Goal: Navigation & Orientation: Find specific page/section

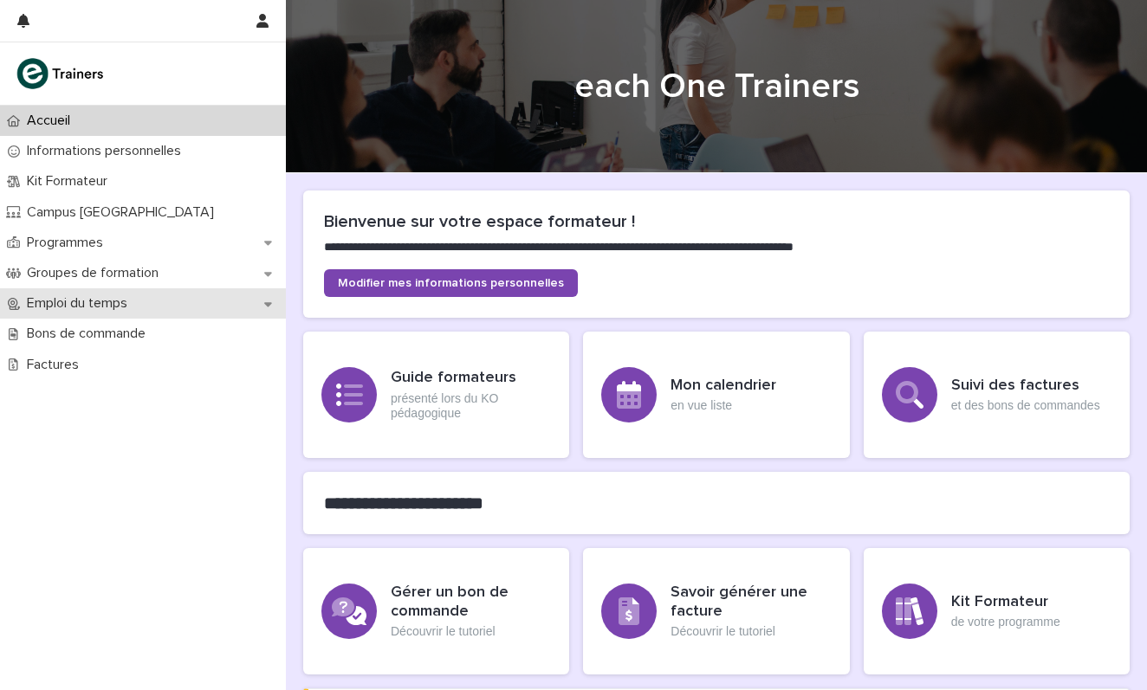
click at [102, 307] on p "Emploi du temps" at bounding box center [80, 303] width 121 height 16
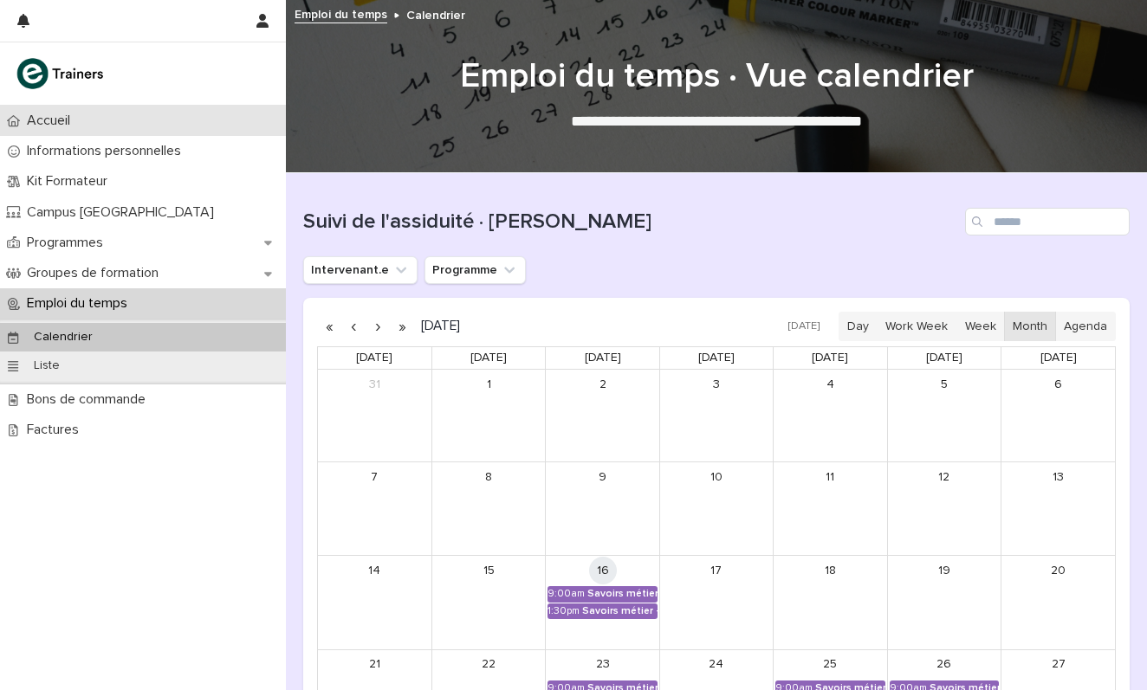
click at [106, 124] on div "Accueil" at bounding box center [143, 121] width 286 height 30
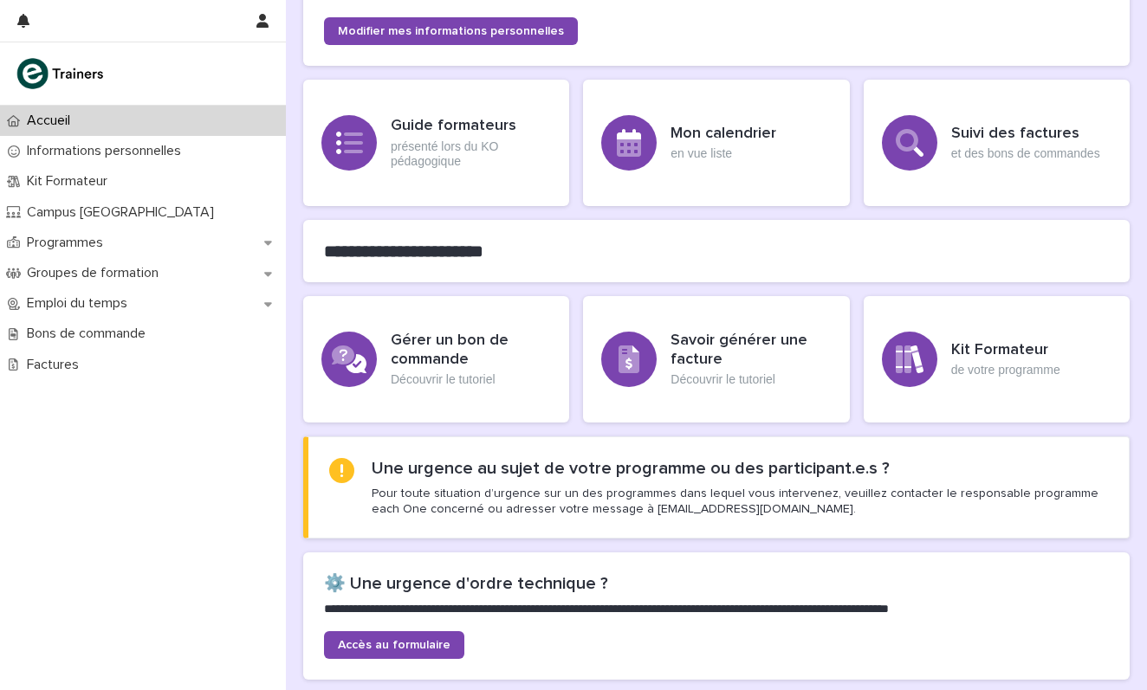
scroll to position [73, 0]
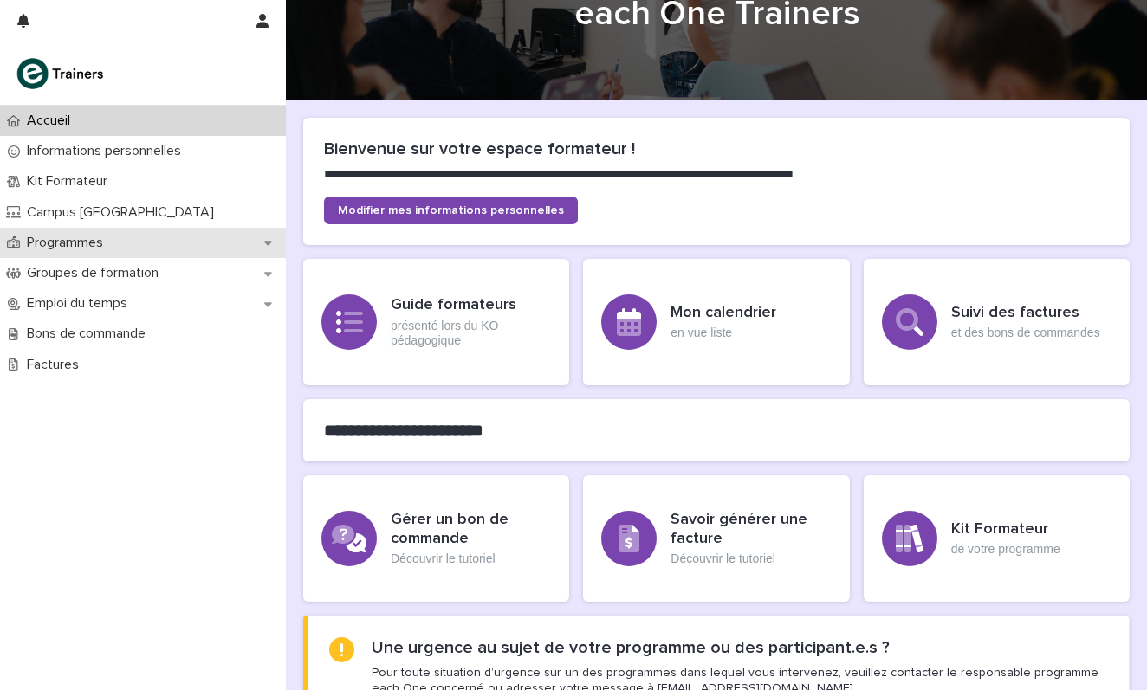
click at [204, 243] on div "Programmes" at bounding box center [143, 243] width 286 height 30
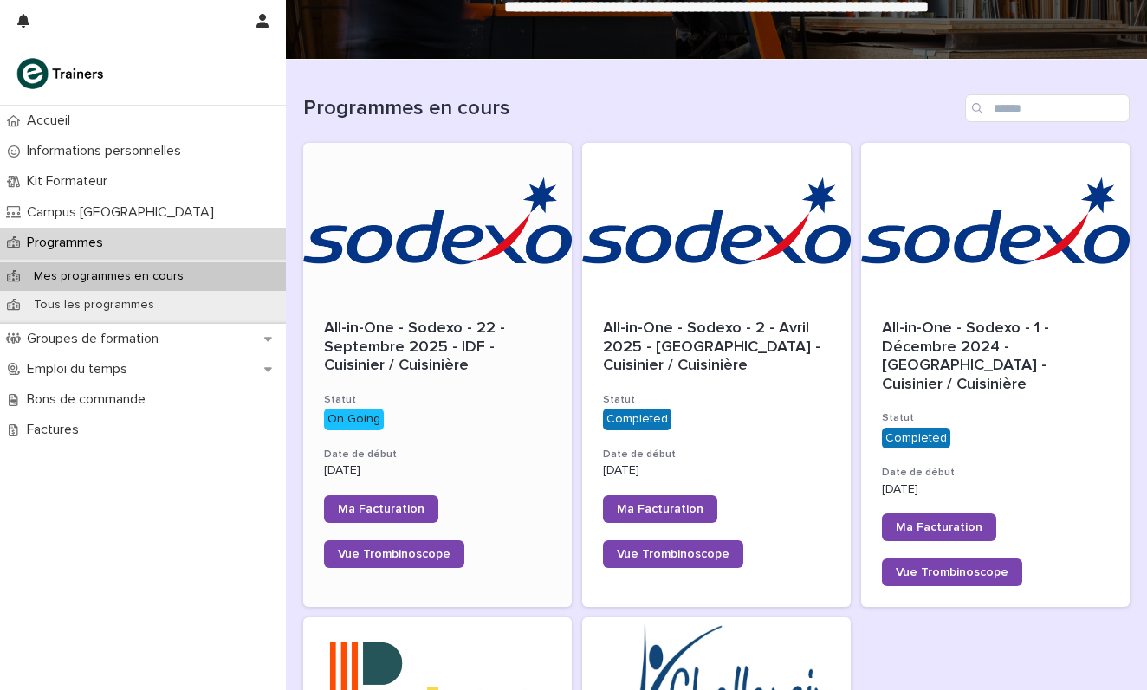
scroll to position [124, 0]
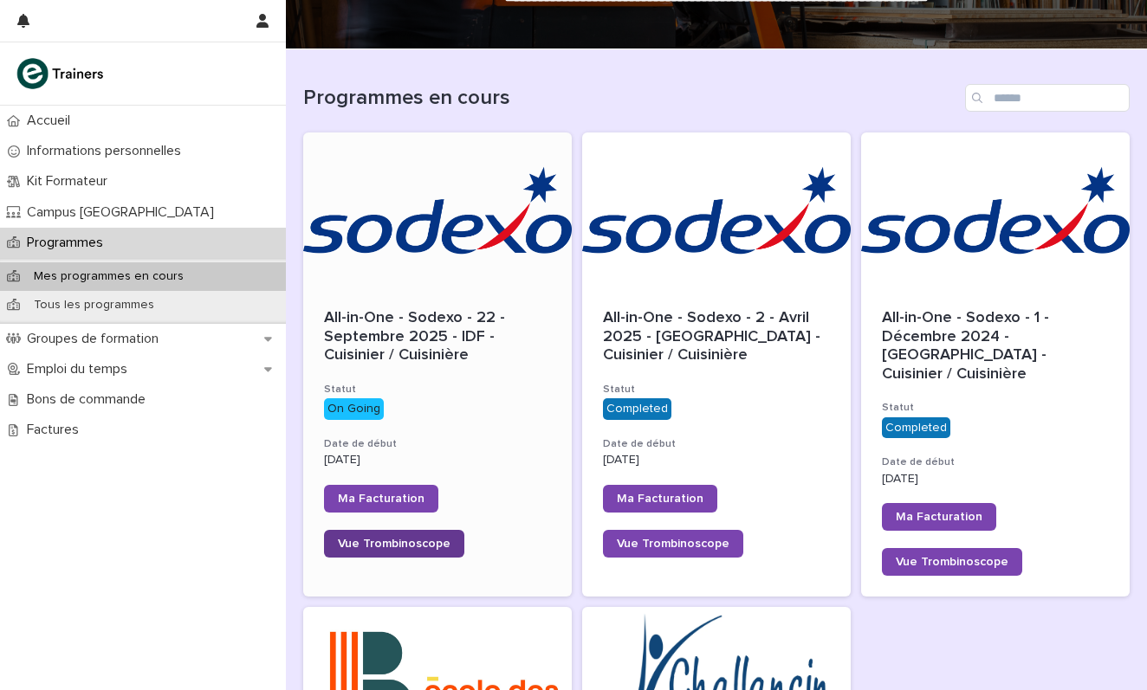
click at [405, 540] on span "Vue Trombinoscope" at bounding box center [394, 544] width 113 height 12
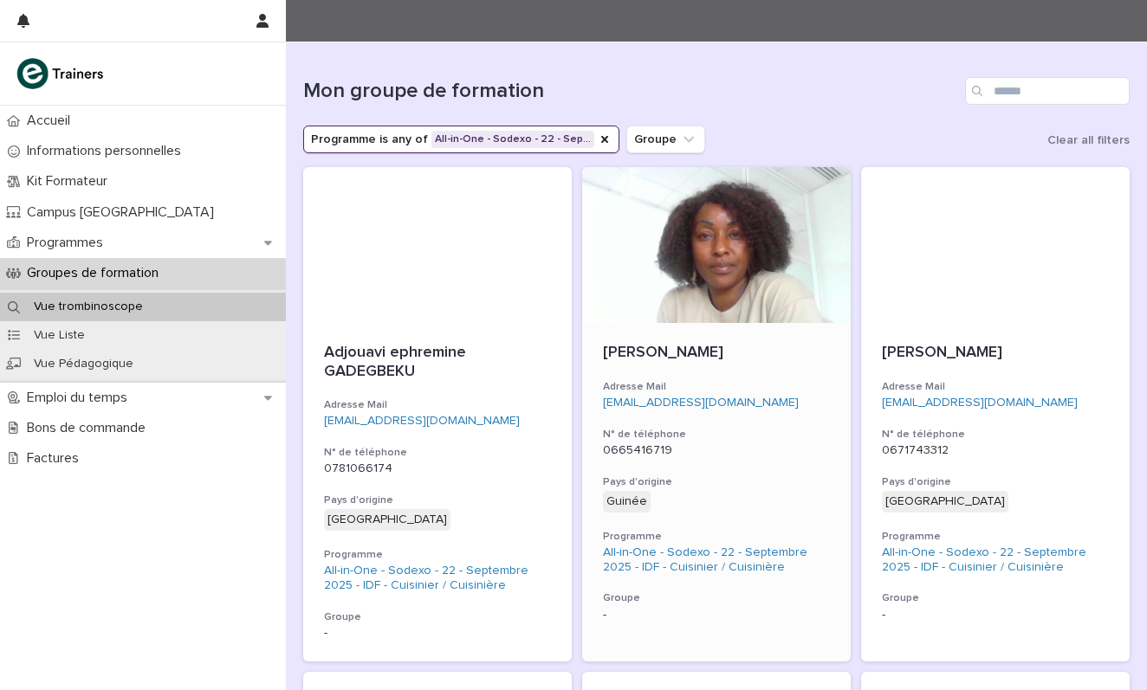
scroll to position [127, 0]
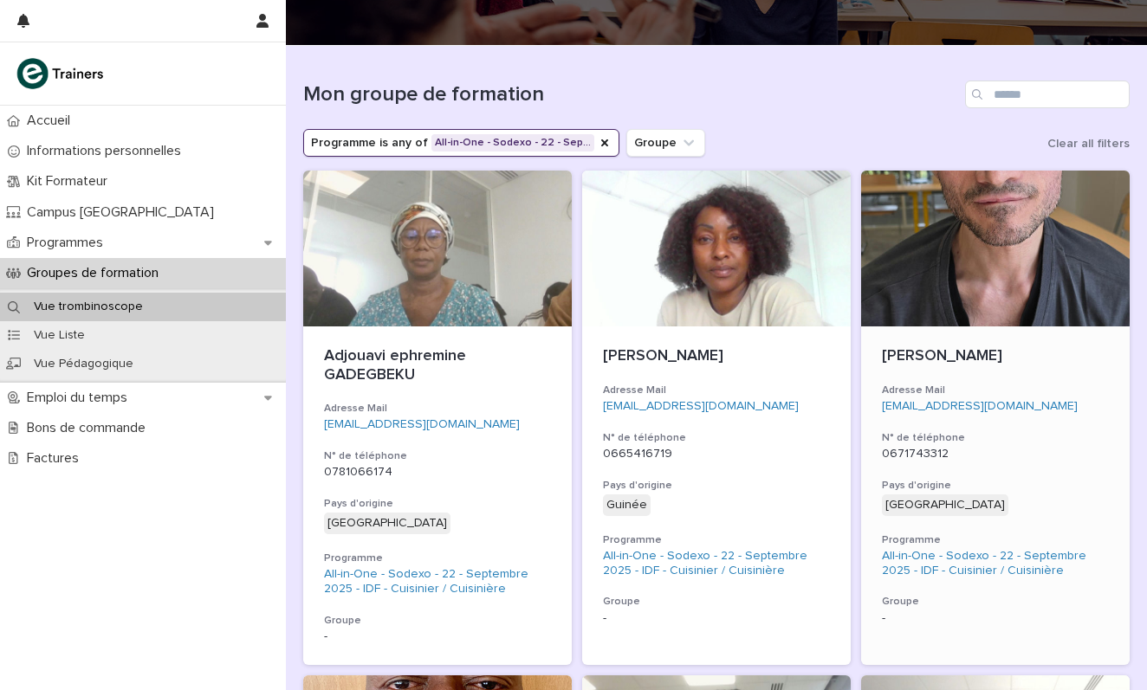
click at [924, 289] on div at bounding box center [995, 249] width 269 height 156
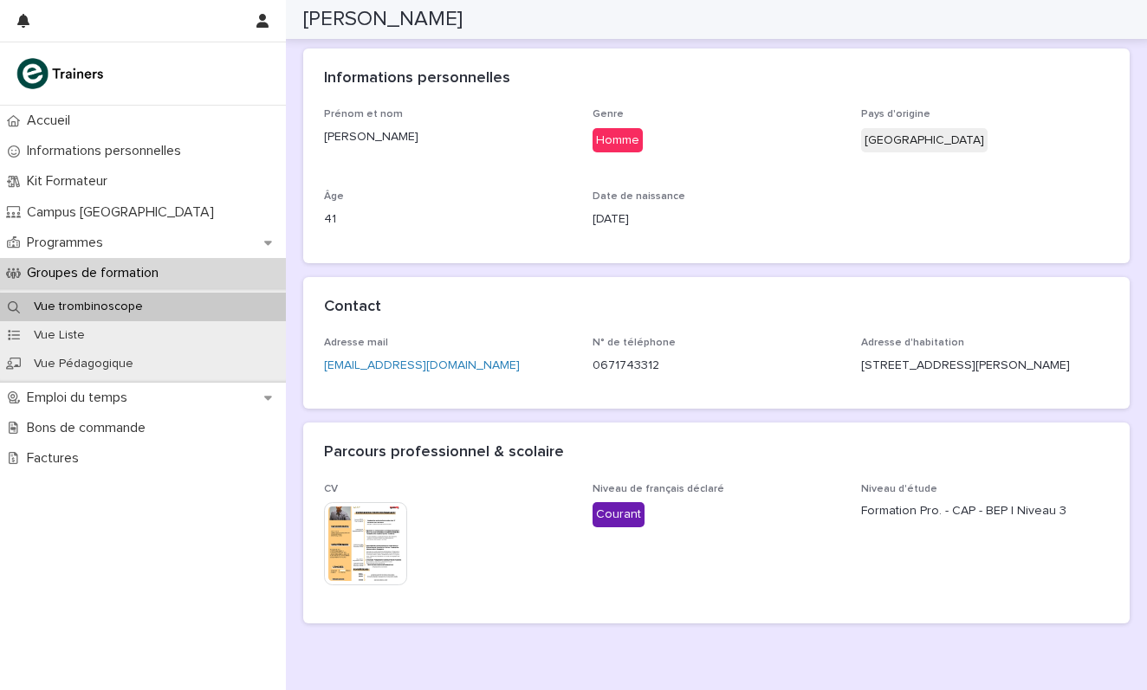
scroll to position [223, 0]
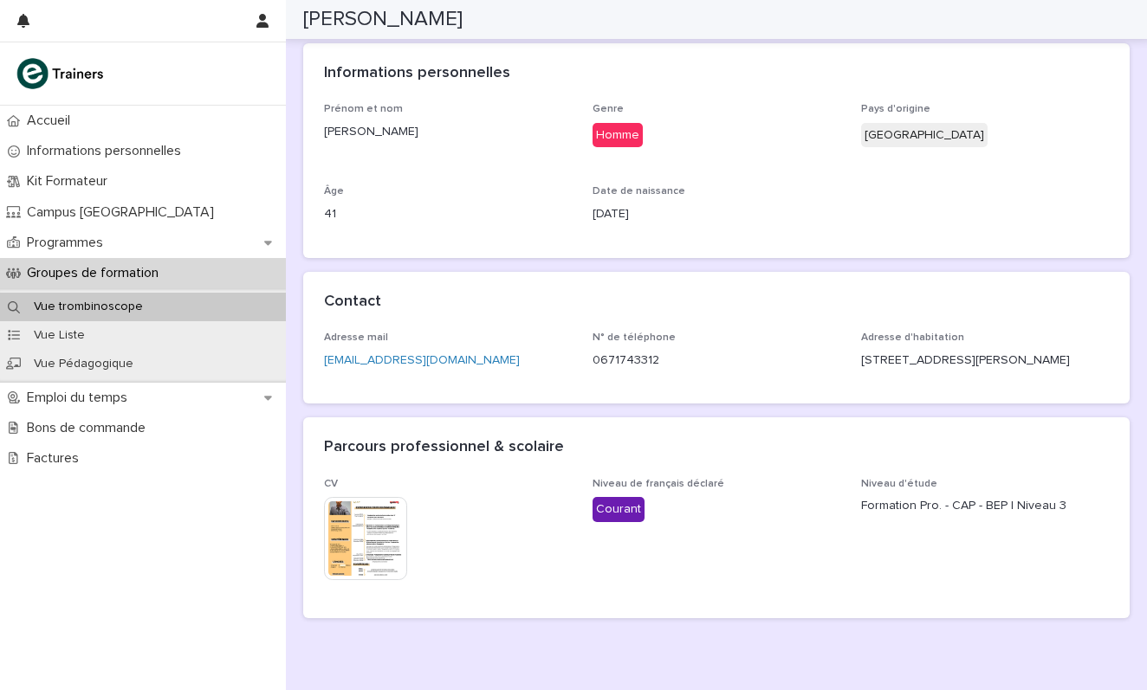
click at [355, 538] on img at bounding box center [365, 538] width 83 height 83
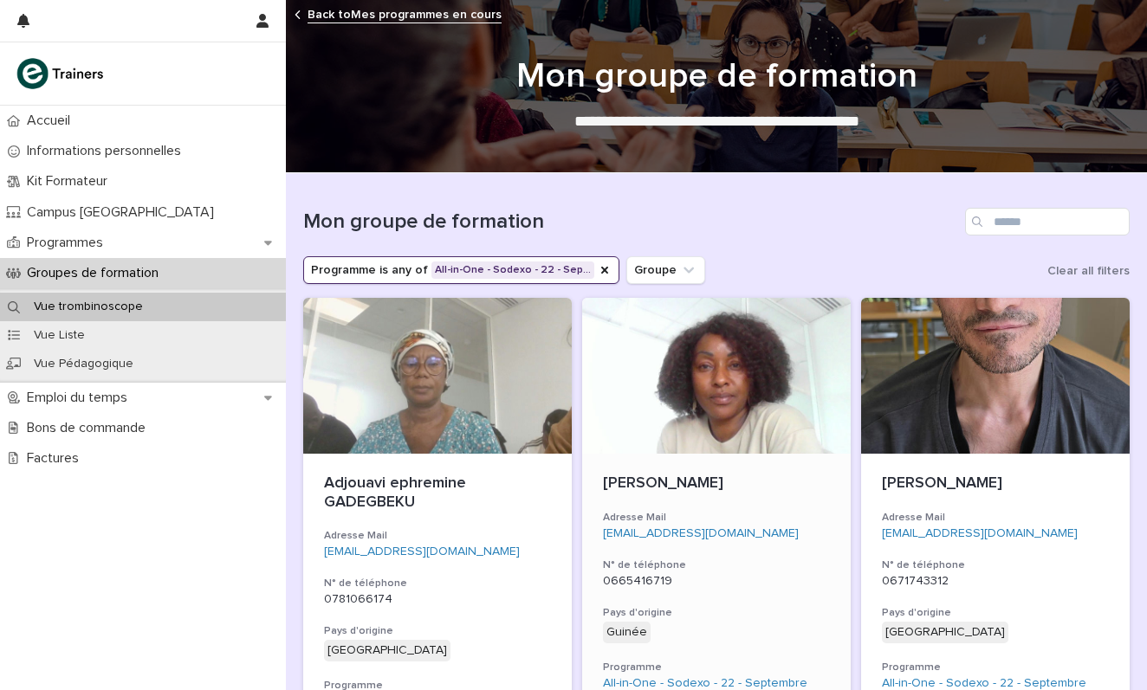
click at [661, 389] on div at bounding box center [716, 376] width 269 height 156
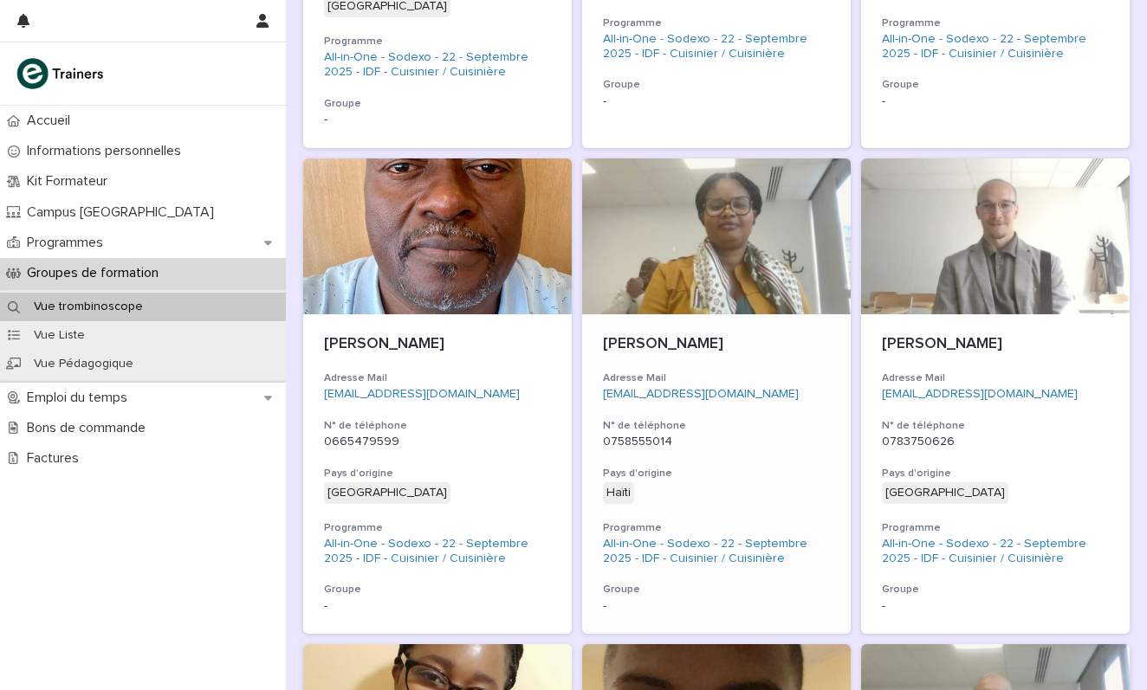
scroll to position [646, 0]
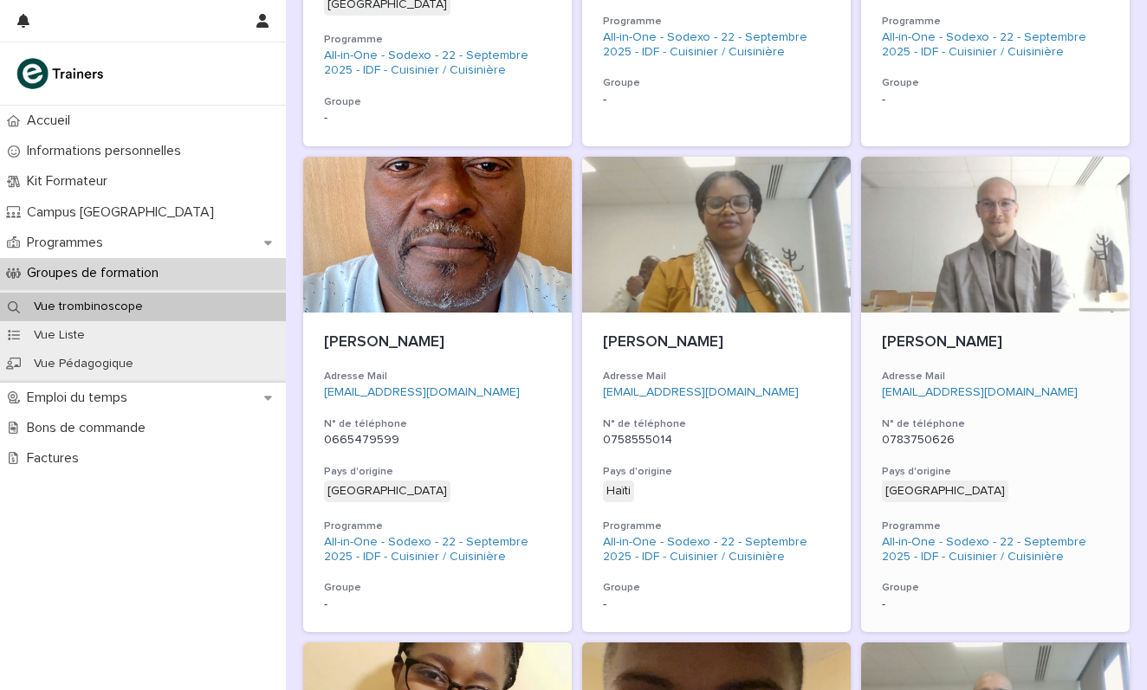
click at [987, 243] on div at bounding box center [995, 235] width 269 height 156
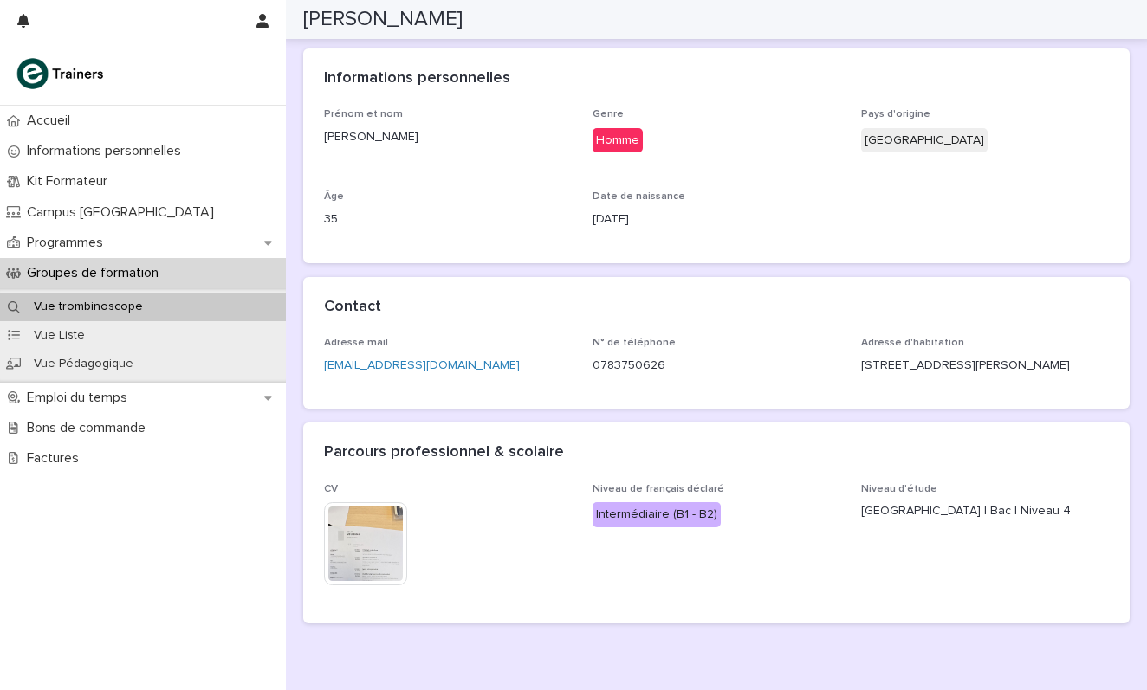
scroll to position [220, 0]
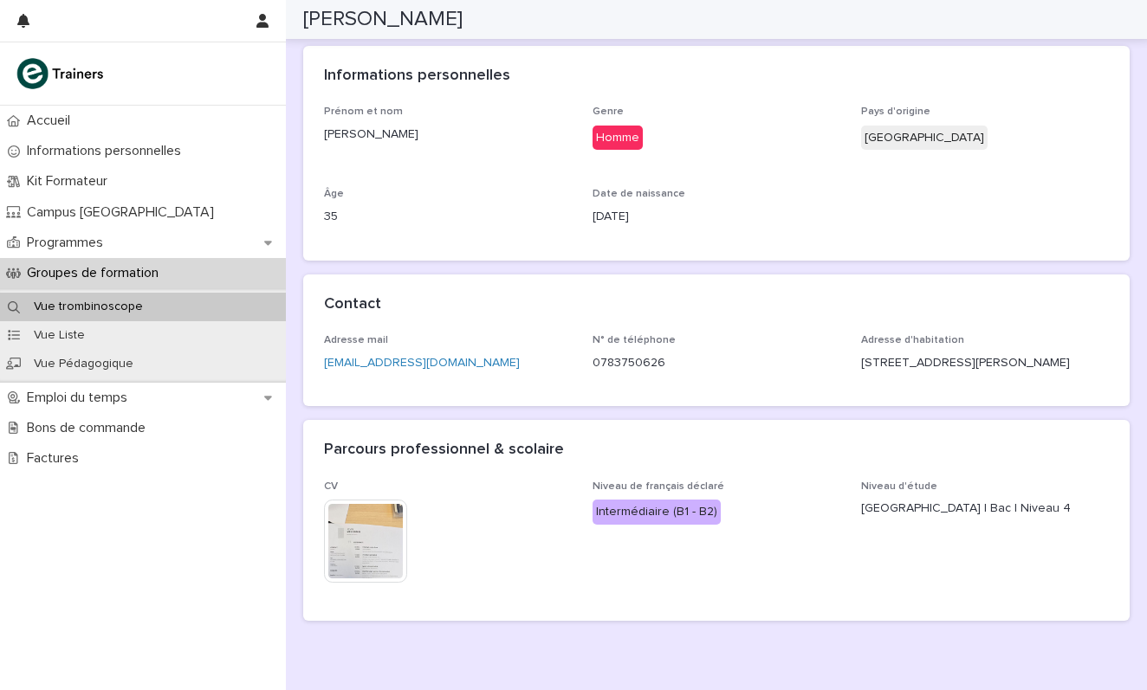
click at [352, 540] on img at bounding box center [365, 541] width 83 height 83
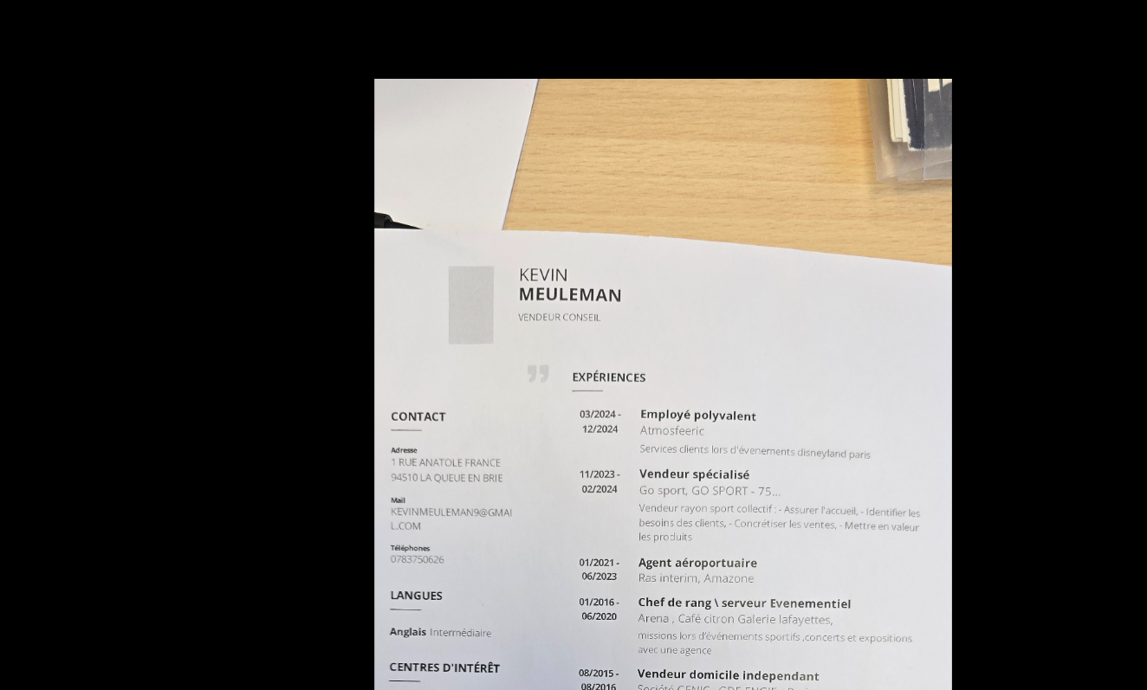
scroll to position [0, 0]
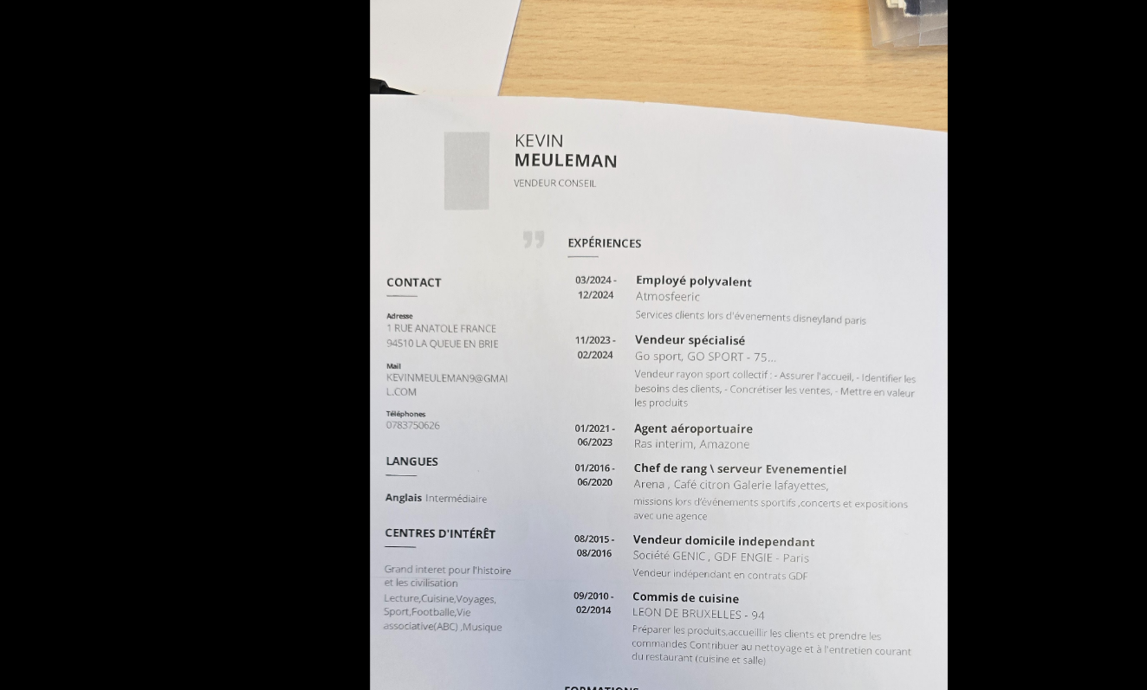
click at [149, 173] on picture at bounding box center [573, 366] width 1147 height 650
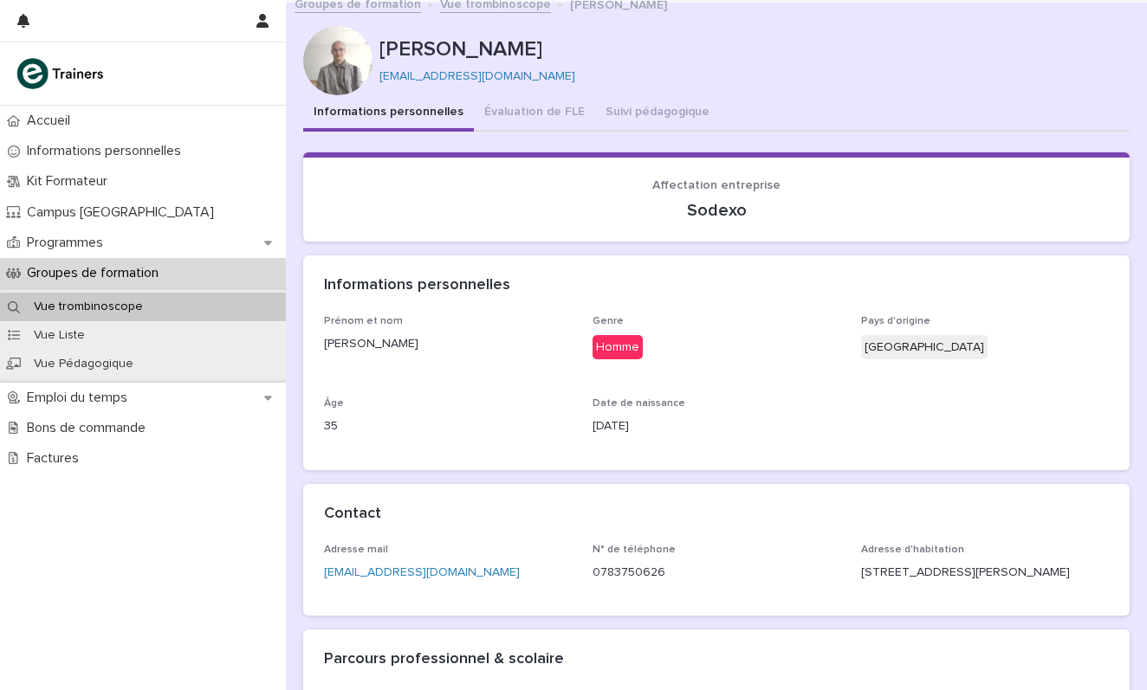
scroll to position [10, 0]
click at [340, 51] on div at bounding box center [337, 61] width 69 height 69
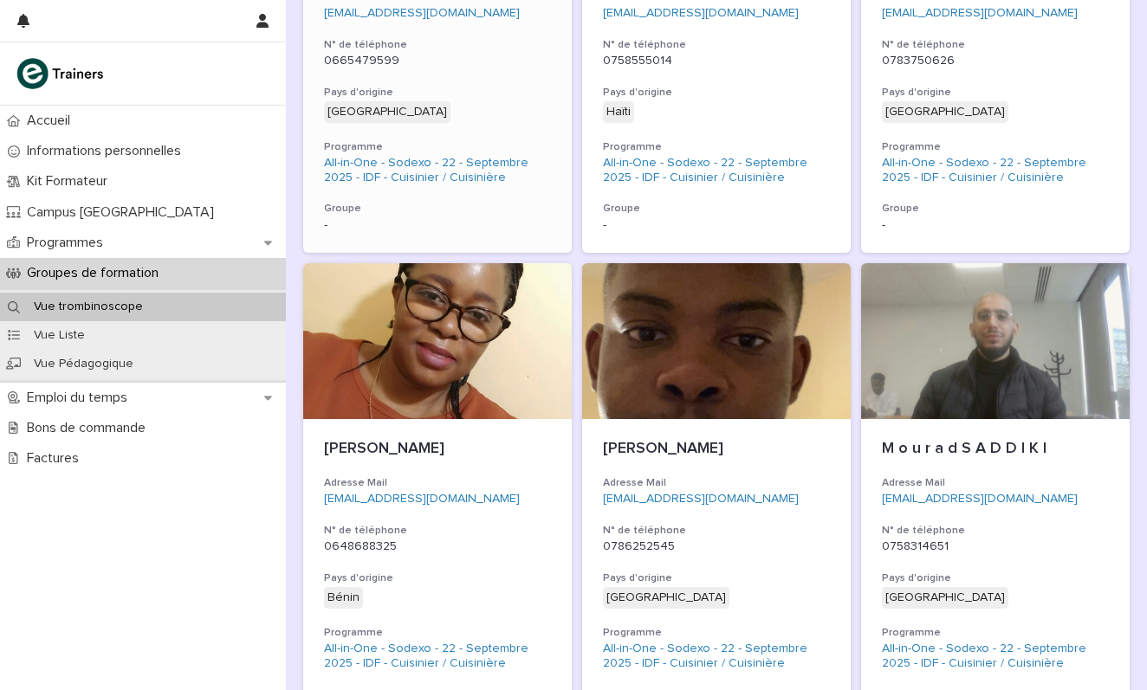
scroll to position [1068, 0]
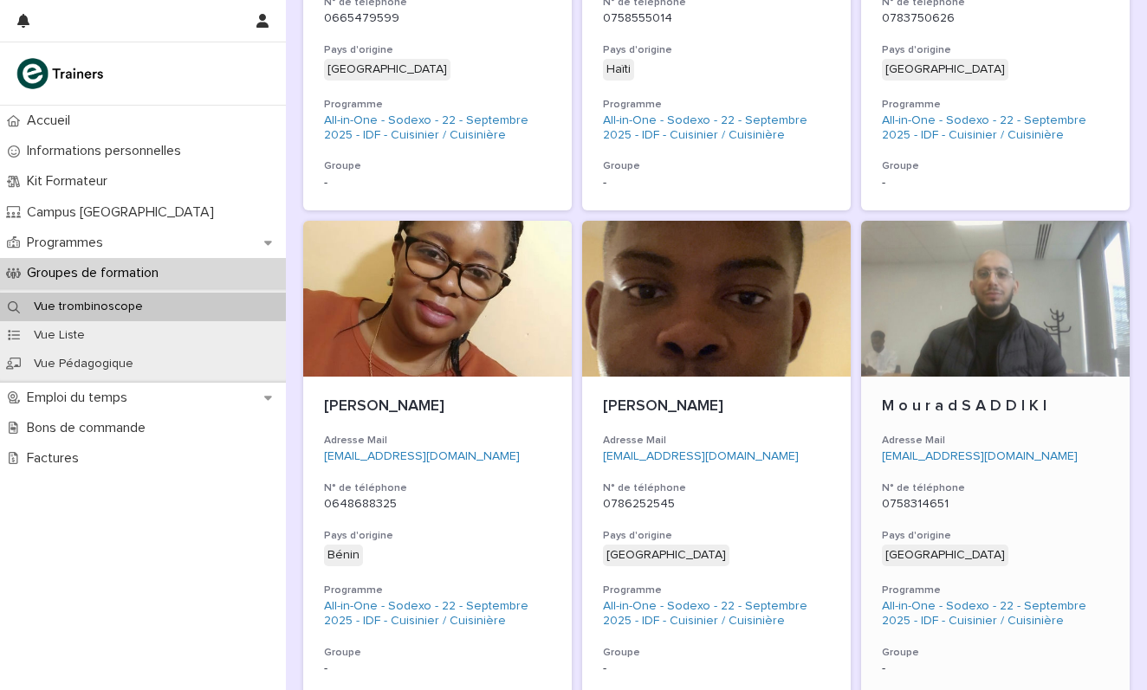
click at [931, 317] on div at bounding box center [995, 299] width 269 height 156
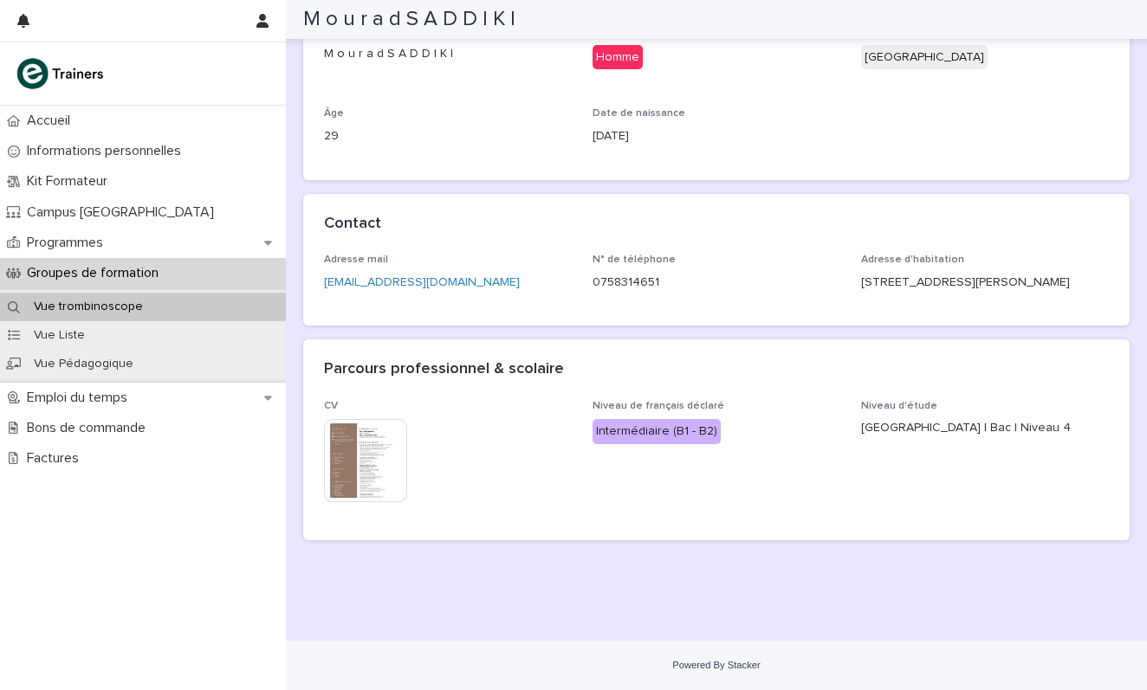
scroll to position [311, 0]
click at [380, 464] on img at bounding box center [365, 460] width 83 height 83
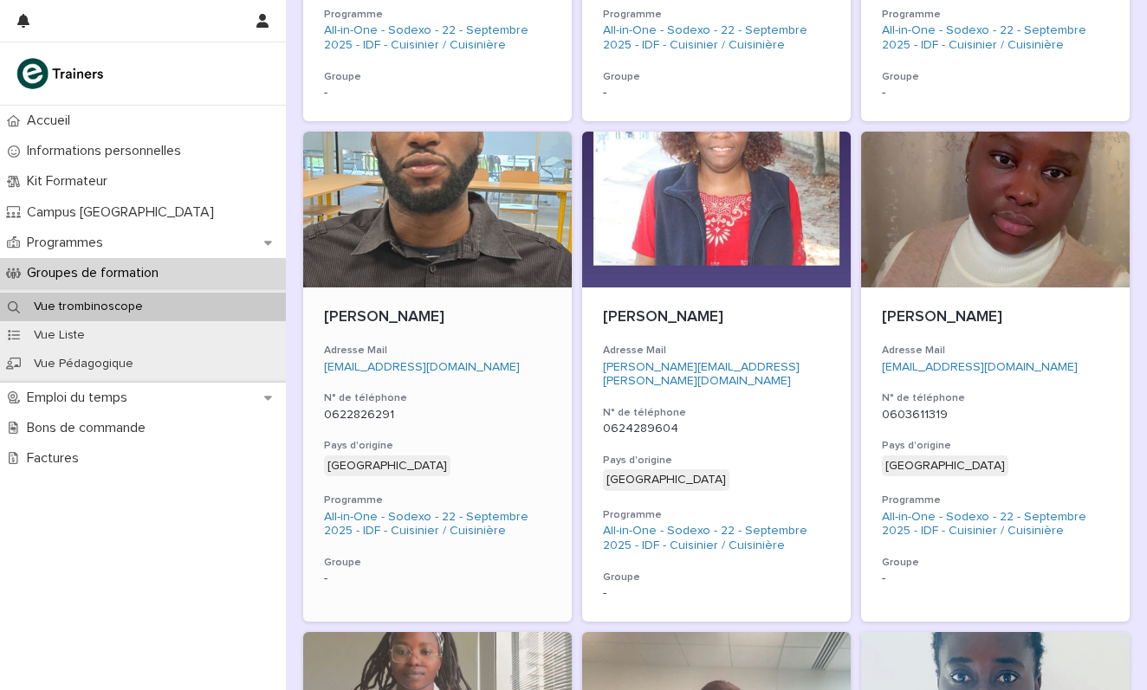
scroll to position [1646, 0]
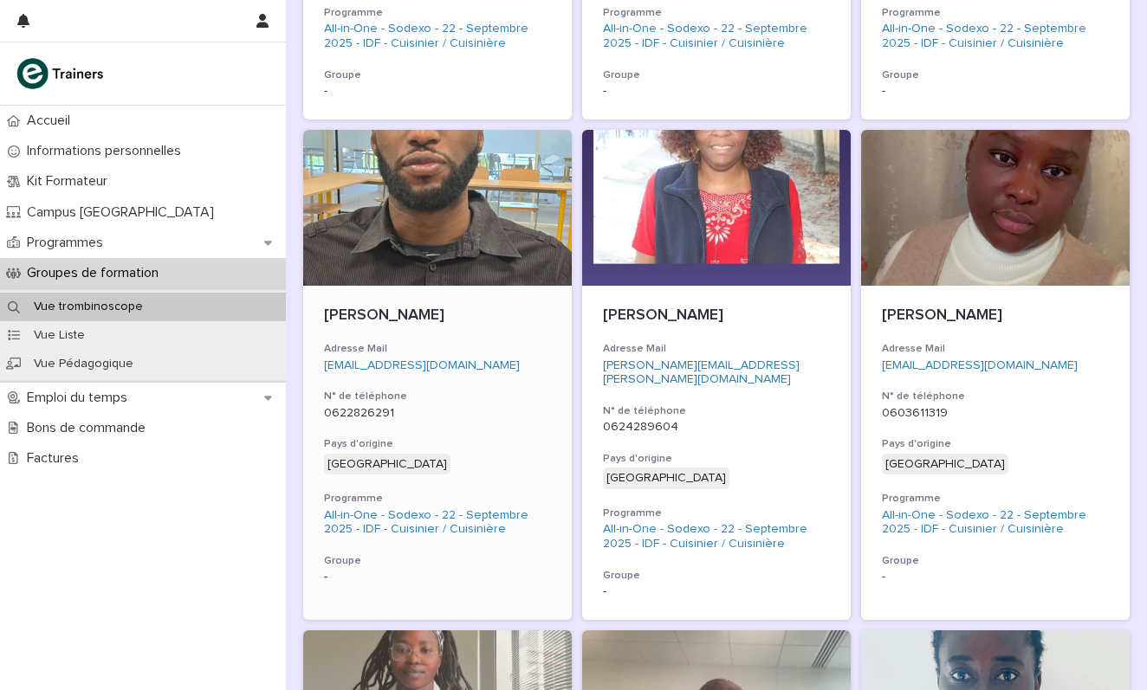
click at [412, 307] on p "[PERSON_NAME]" at bounding box center [437, 316] width 227 height 19
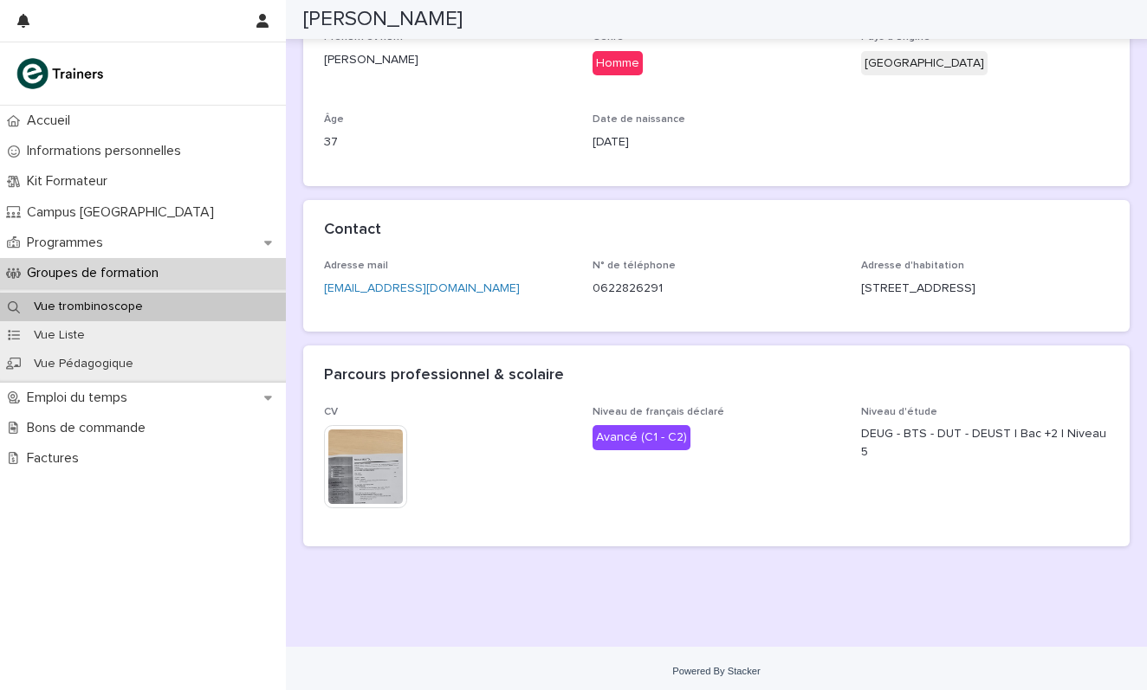
scroll to position [294, 0]
click at [353, 447] on img at bounding box center [365, 467] width 83 height 83
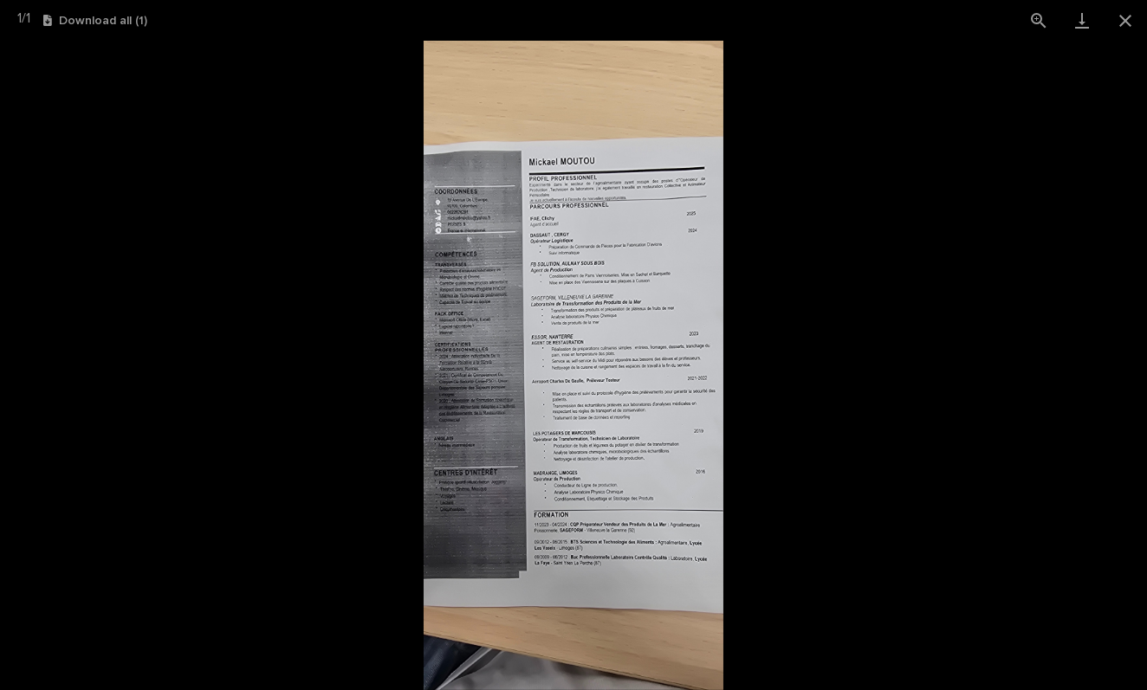
click at [565, 230] on img at bounding box center [574, 366] width 301 height 650
click at [633, 260] on img at bounding box center [574, 366] width 301 height 650
click at [817, 245] on picture at bounding box center [573, 366] width 1147 height 650
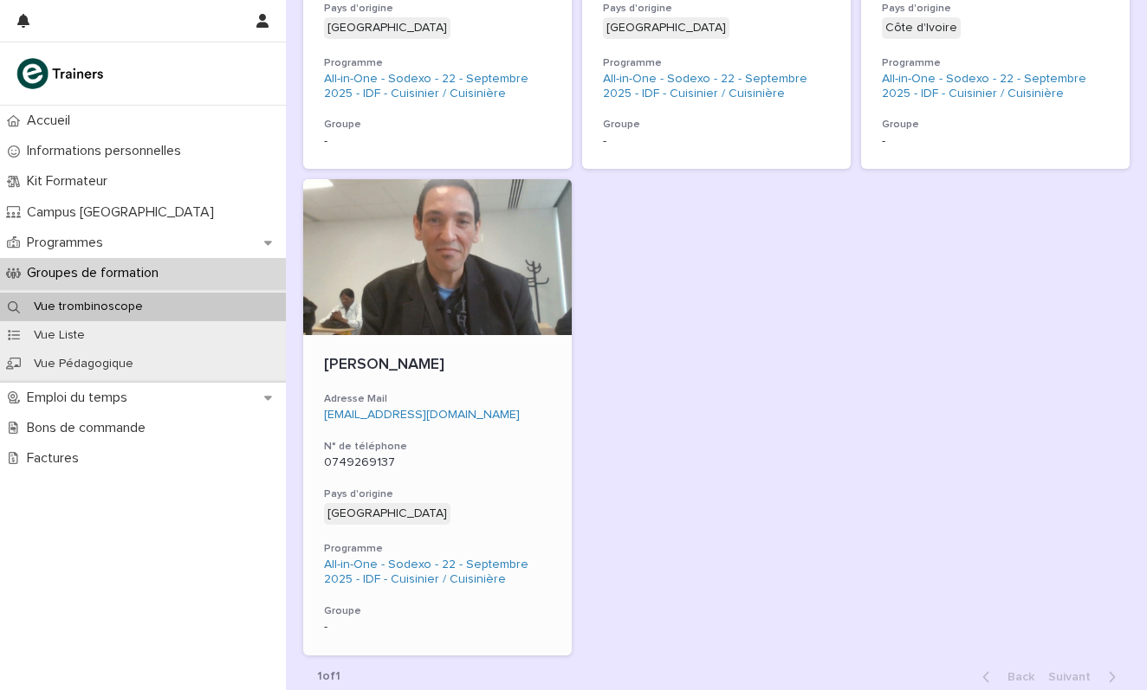
scroll to position [2592, 0]
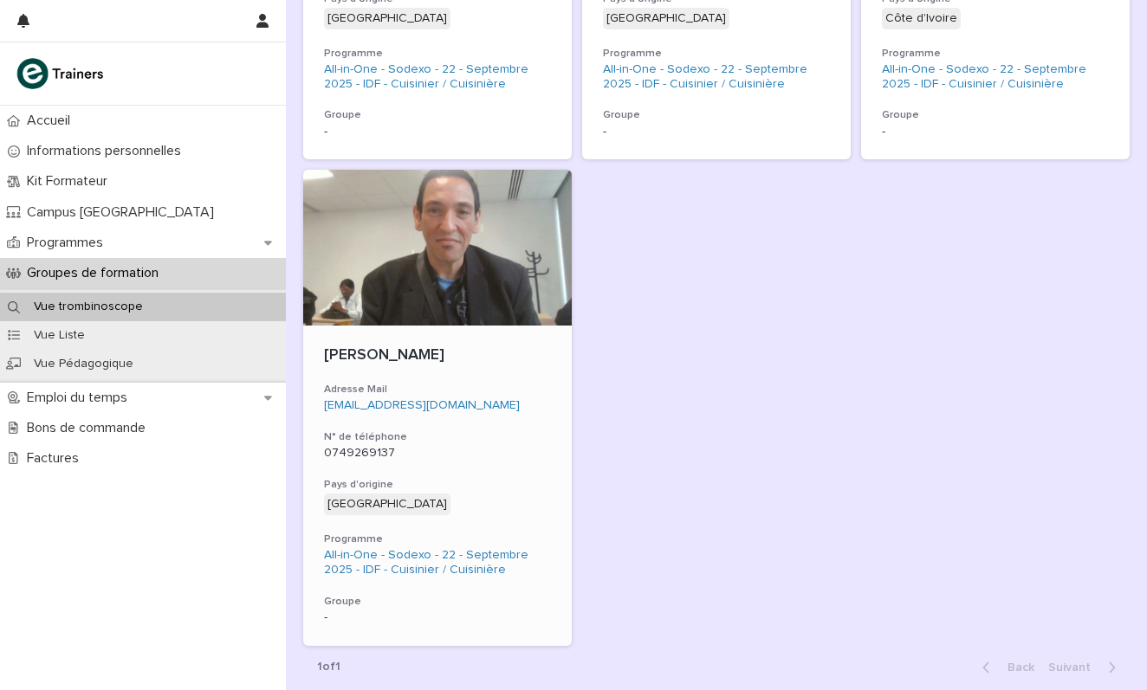
click at [463, 229] on div at bounding box center [437, 248] width 269 height 156
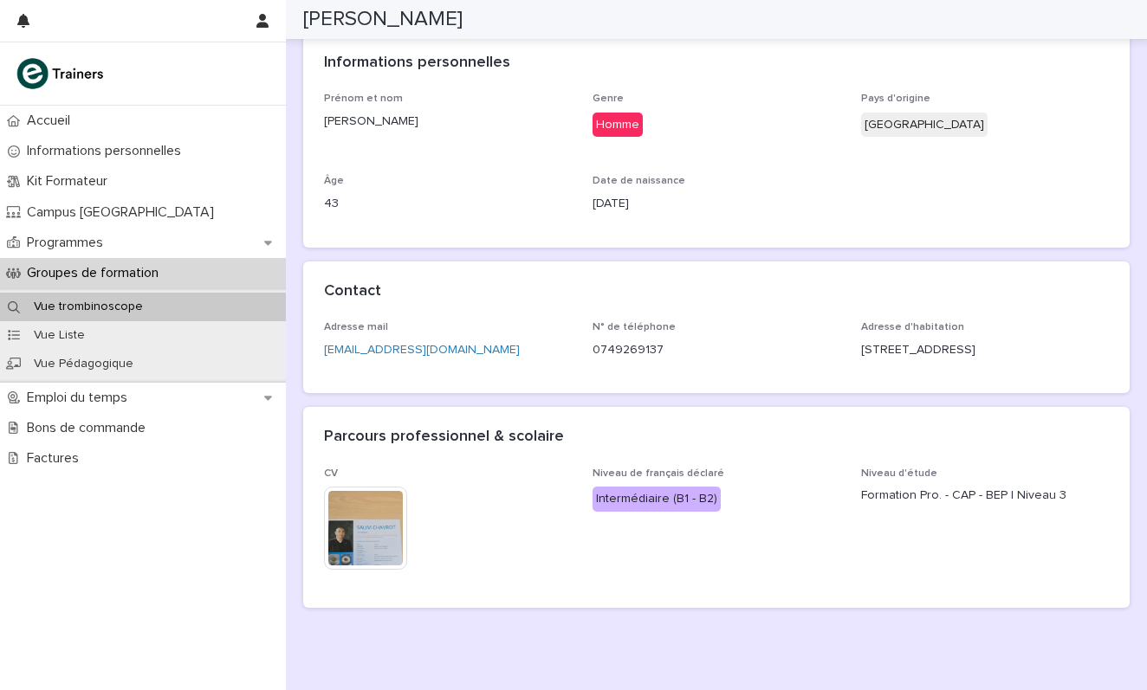
scroll to position [230, 0]
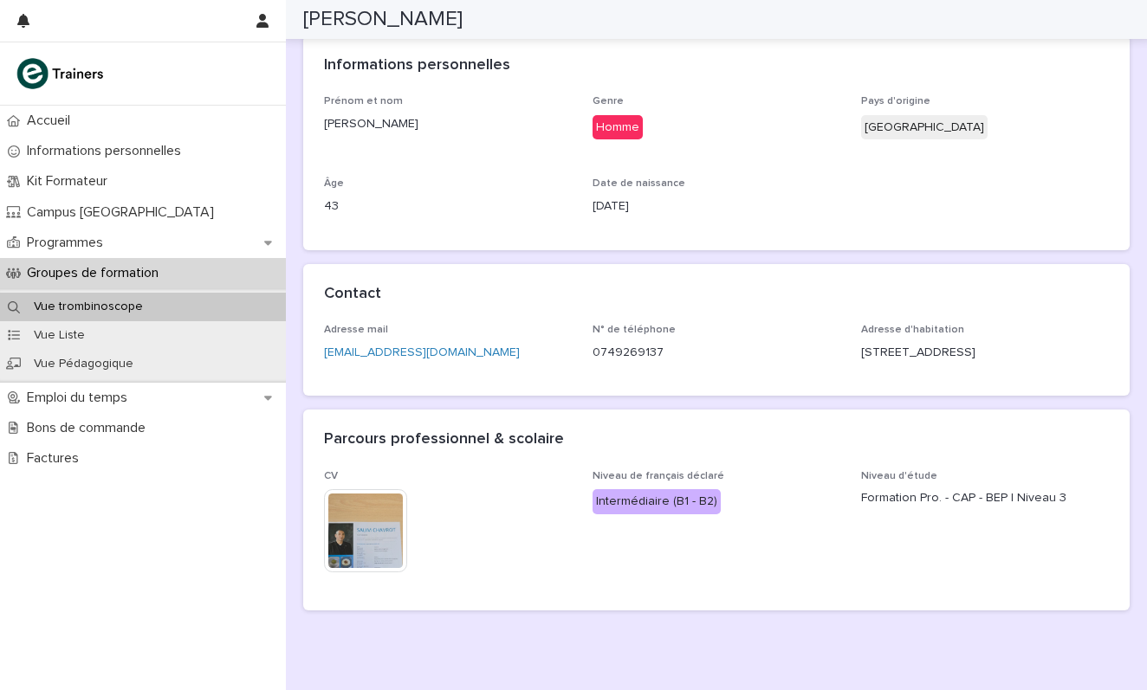
click at [379, 512] on img at bounding box center [365, 530] width 83 height 83
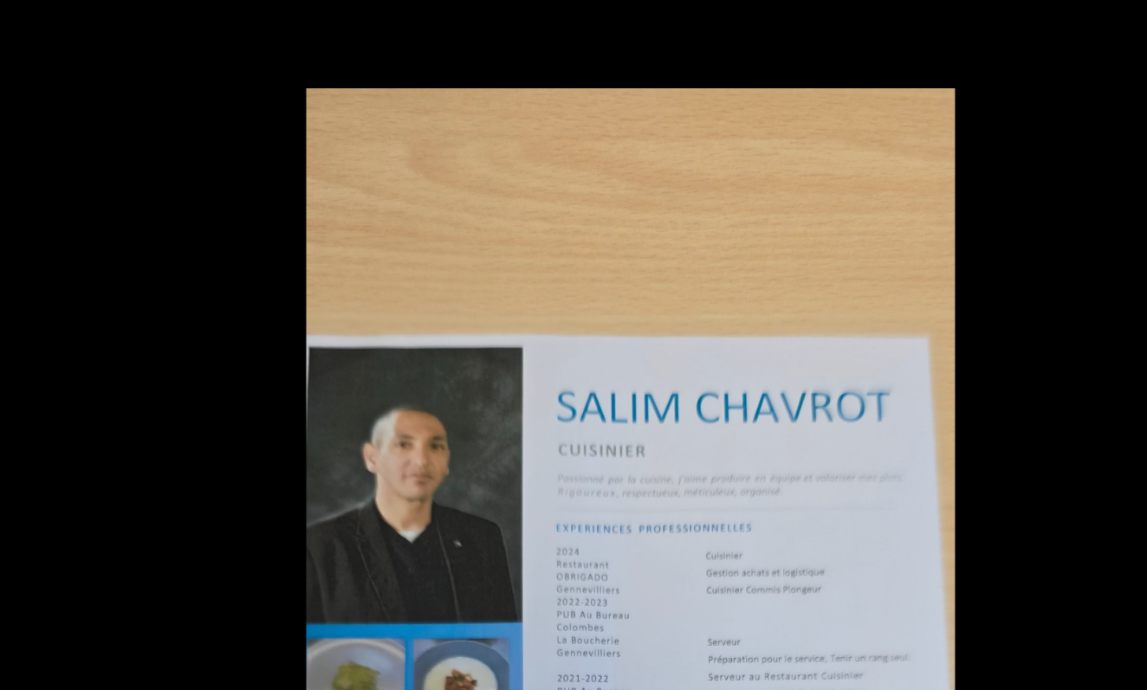
scroll to position [0, 0]
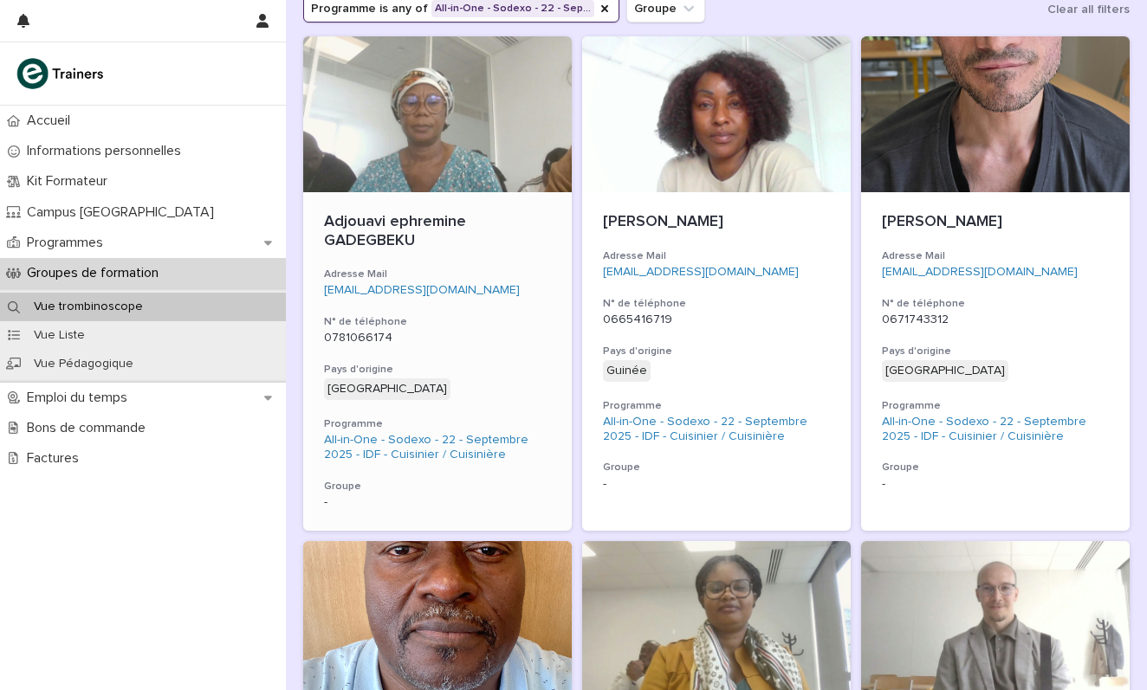
scroll to position [262, 0]
